Goal: Task Accomplishment & Management: Use online tool/utility

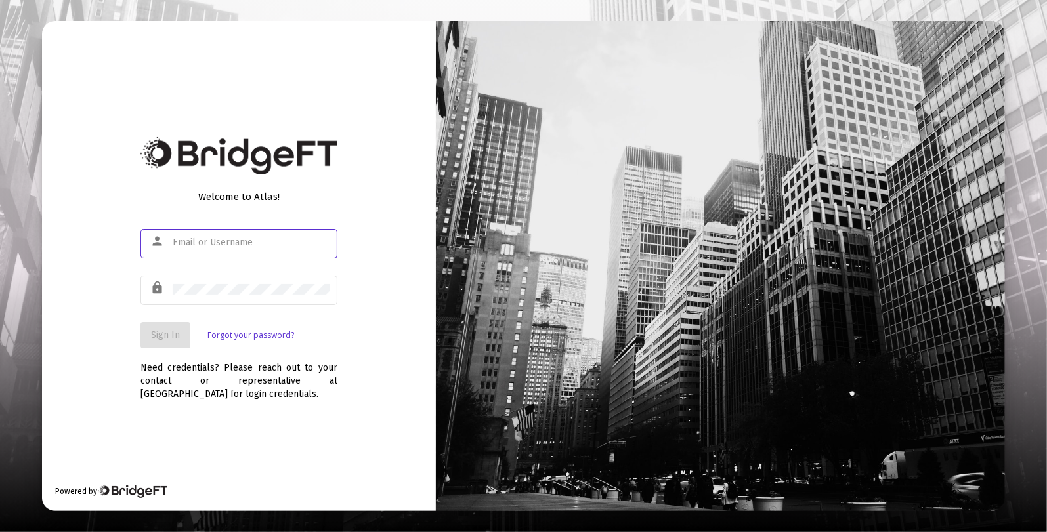
type input "[EMAIL_ADDRESS][DOMAIN_NAME]"
click at [160, 334] on span "Sign In" at bounding box center [165, 334] width 29 height 11
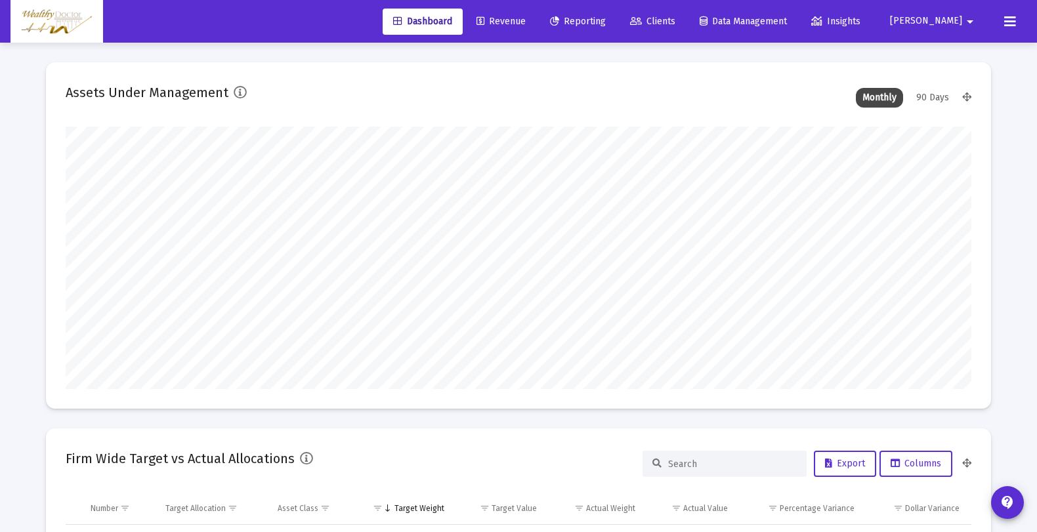
scroll to position [262, 905]
type input "[DATE]"
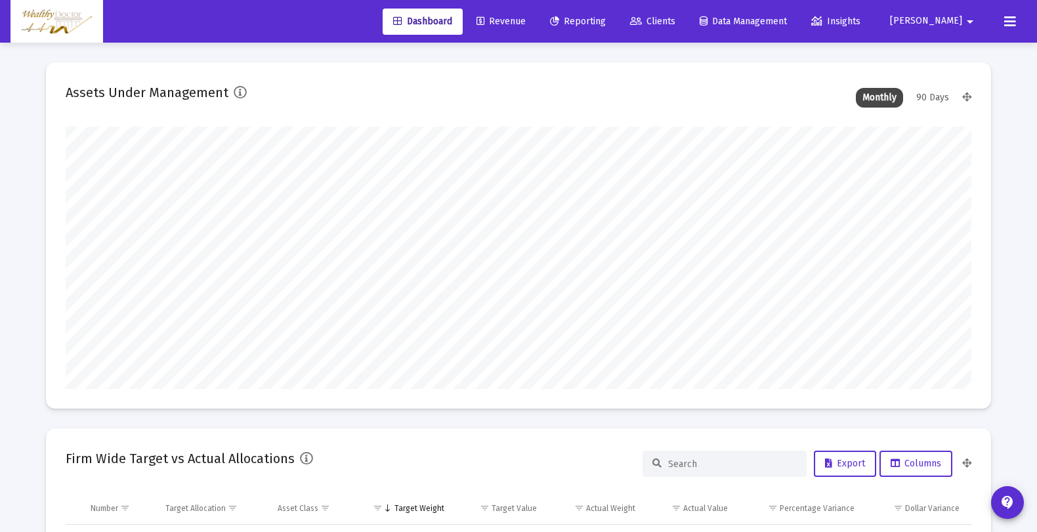
click at [606, 26] on span "Reporting" at bounding box center [578, 21] width 56 height 11
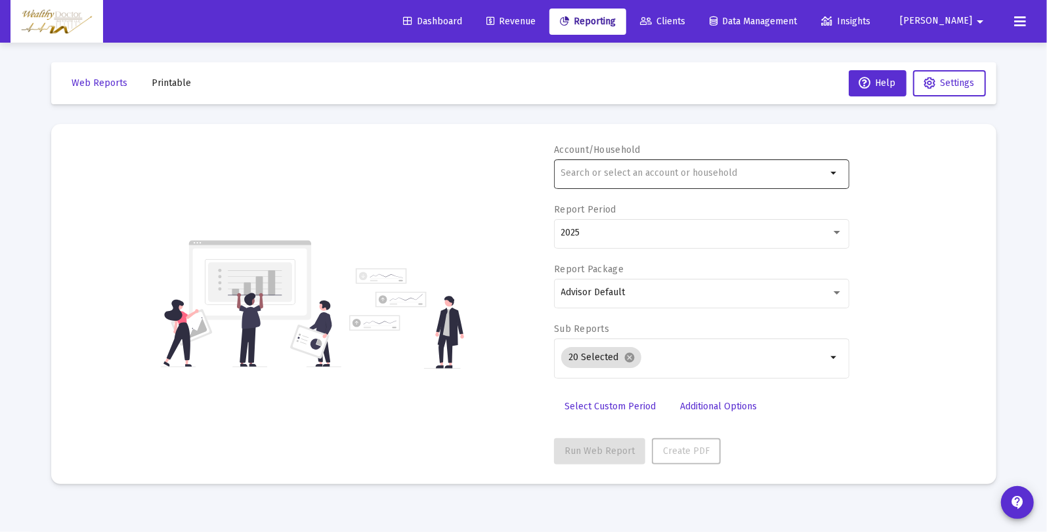
click at [664, 167] on div at bounding box center [694, 173] width 266 height 32
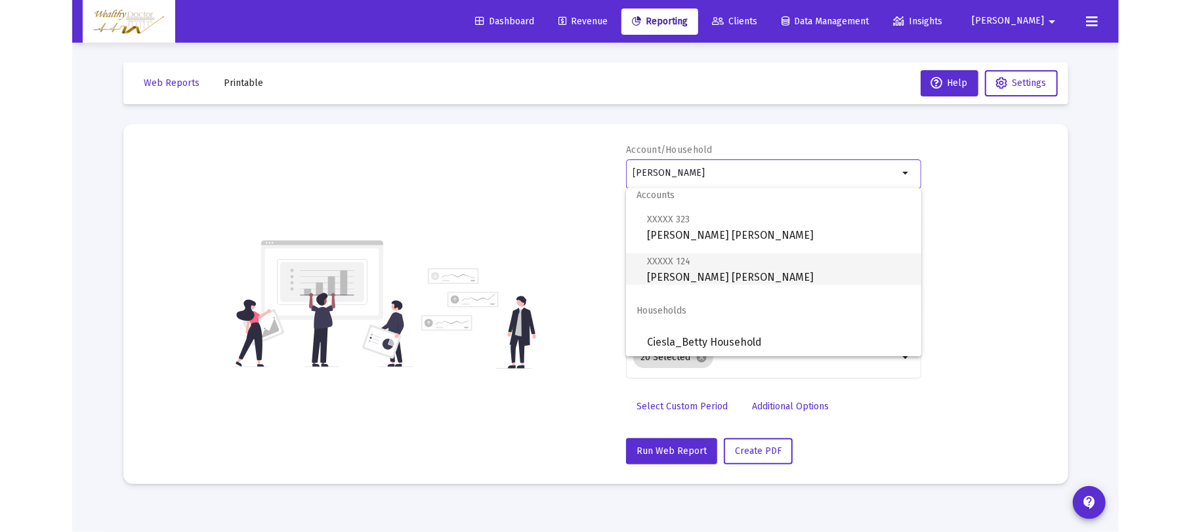
scroll to position [10, 0]
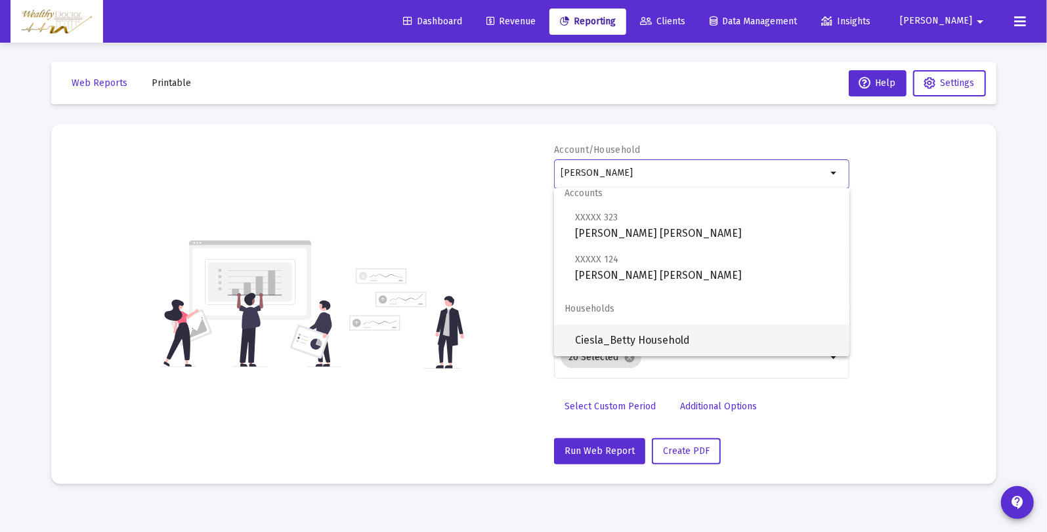
click at [688, 341] on span "Ciesla_Betty Household" at bounding box center [707, 340] width 264 height 31
type input "Ciesla_Betty Household"
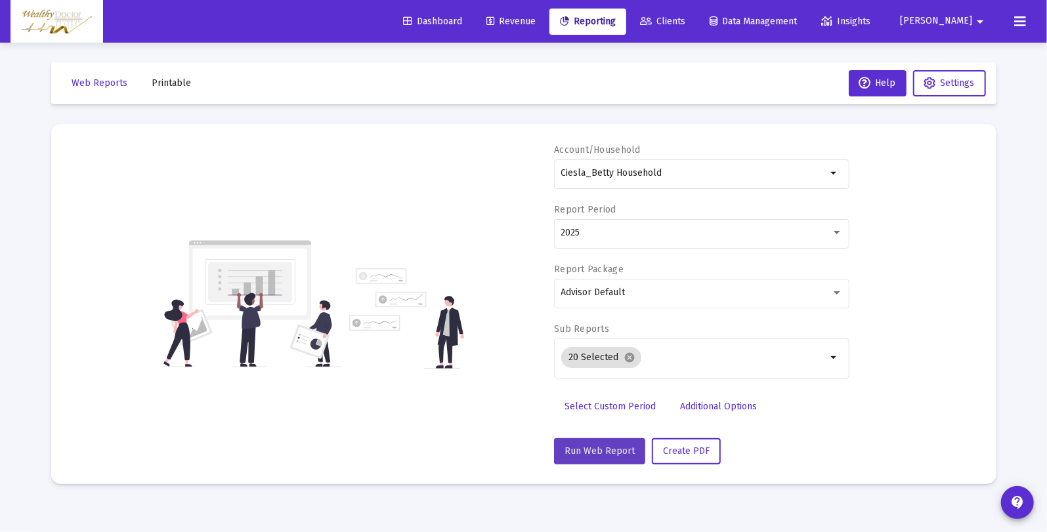
click at [625, 455] on span "Run Web Report" at bounding box center [599, 451] width 70 height 11
select select "View all"
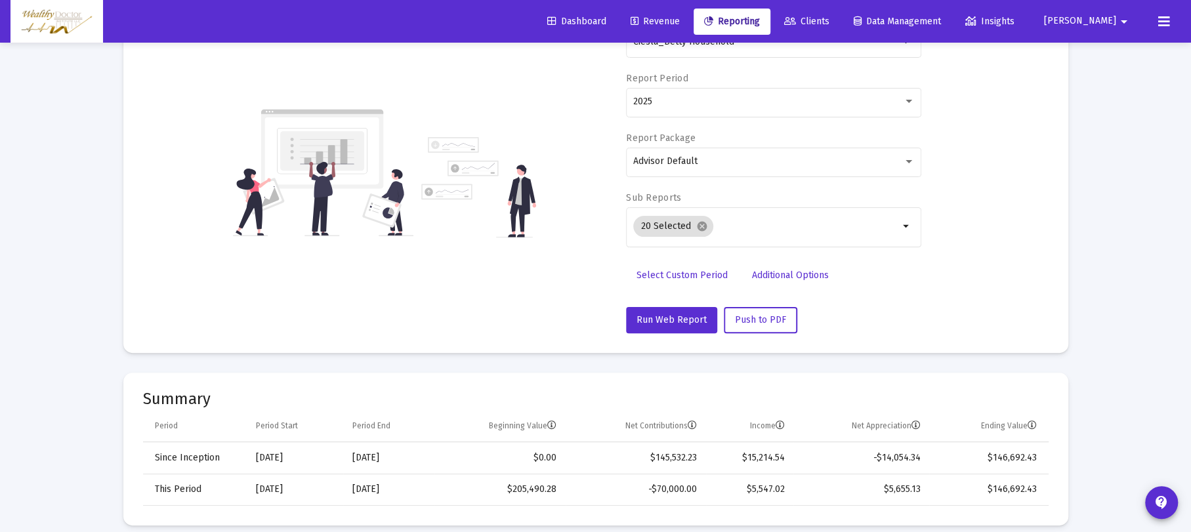
scroll to position [0, 0]
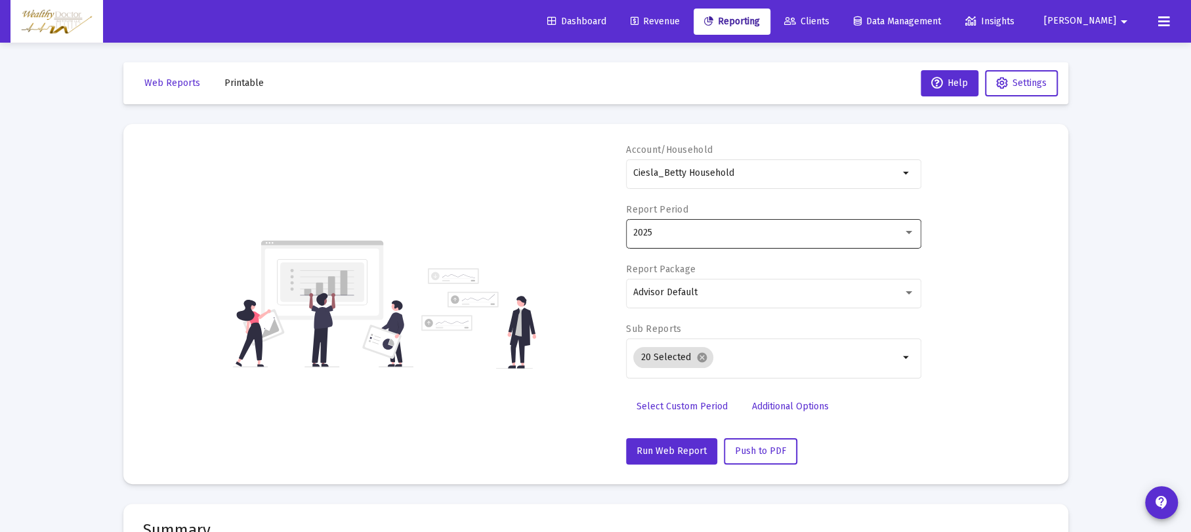
click at [896, 243] on div "2025" at bounding box center [773, 233] width 281 height 32
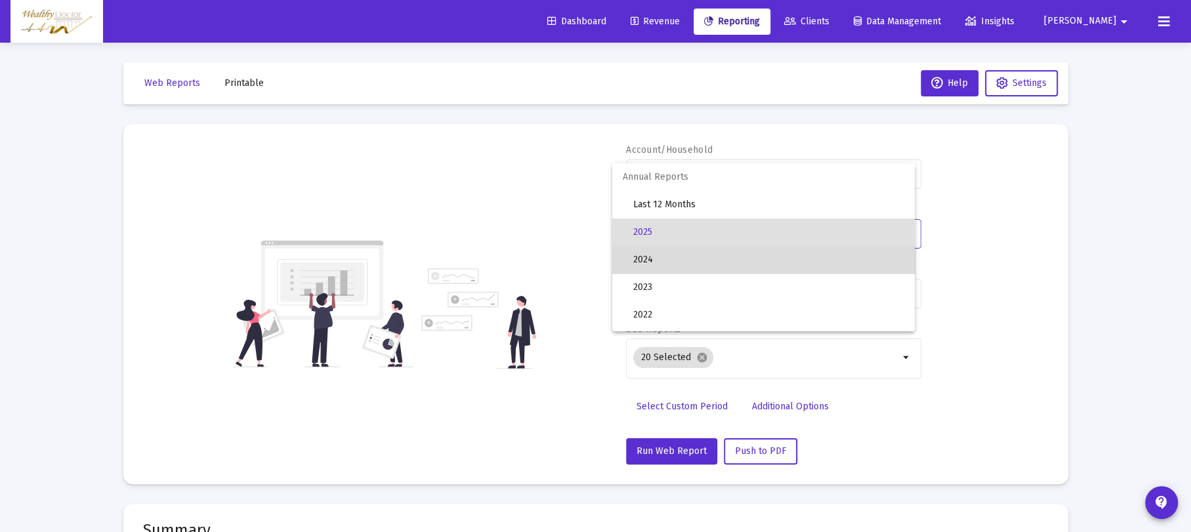
click at [869, 257] on span "2024" at bounding box center [768, 260] width 271 height 28
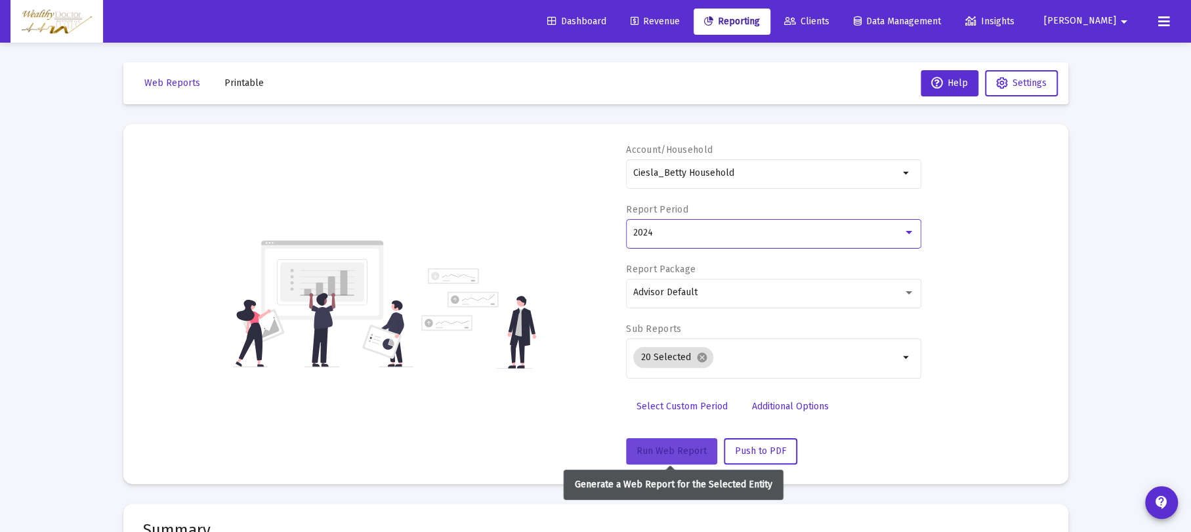
click at [651, 446] on span "Run Web Report" at bounding box center [671, 451] width 70 height 11
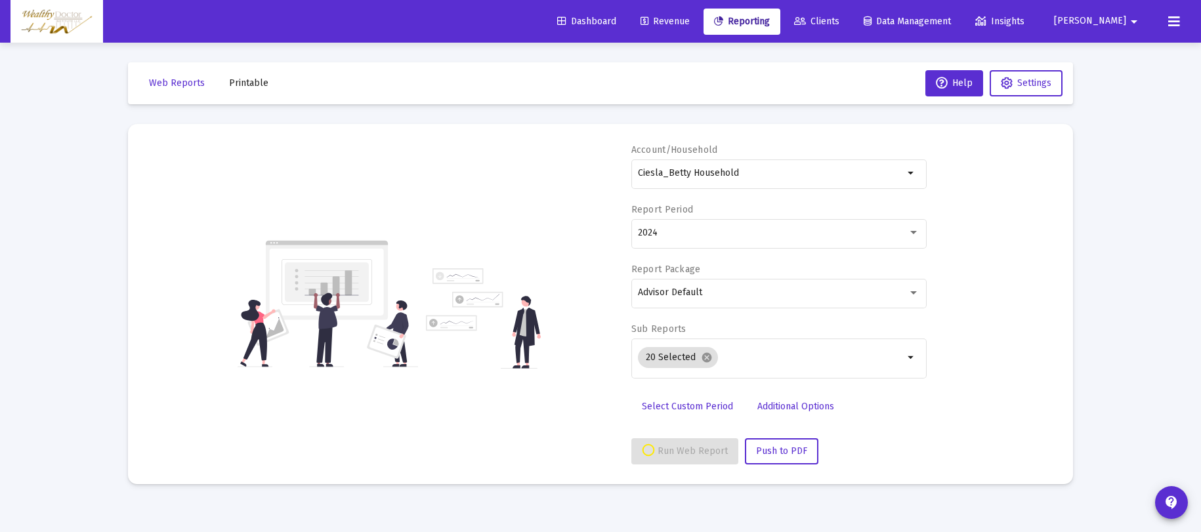
select select "View 1 year"
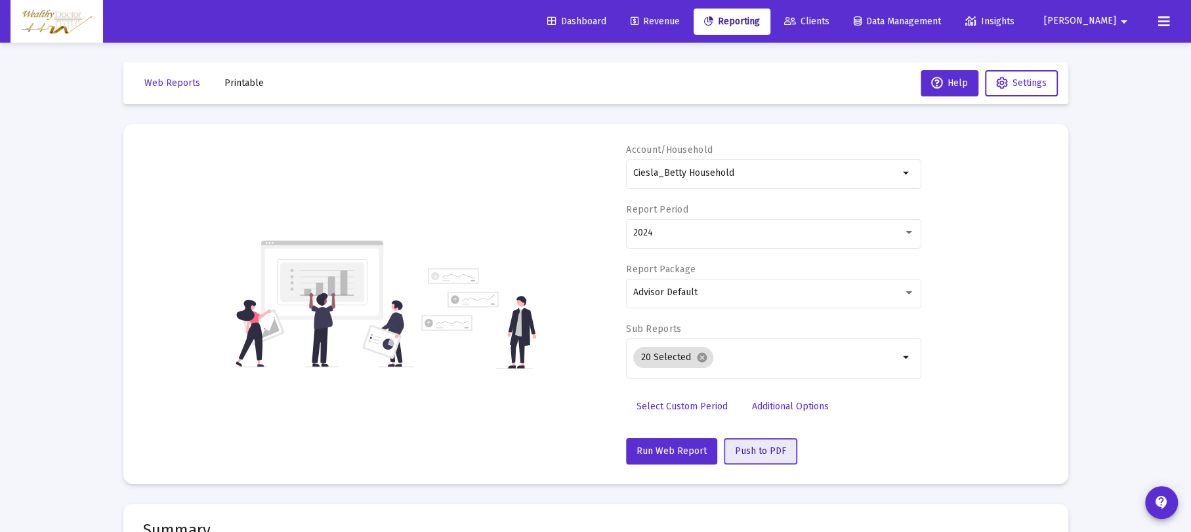
click at [774, 452] on span "Push to PDF" at bounding box center [760, 451] width 51 height 11
